Goal: Complete application form

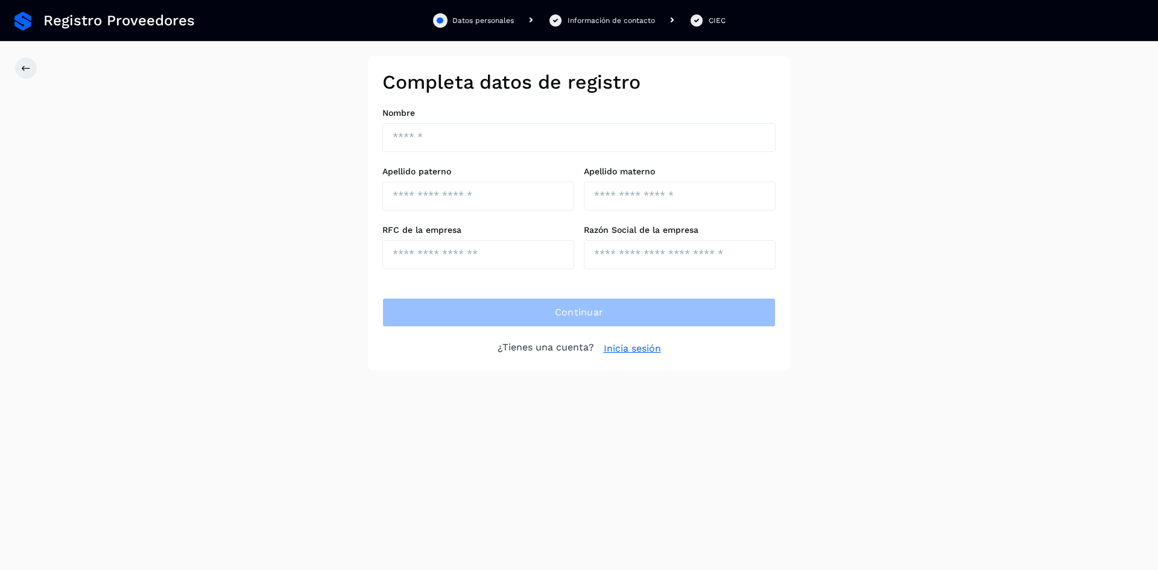
click at [28, 13] on link at bounding box center [22, 20] width 17 height 19
